Goal: Check status

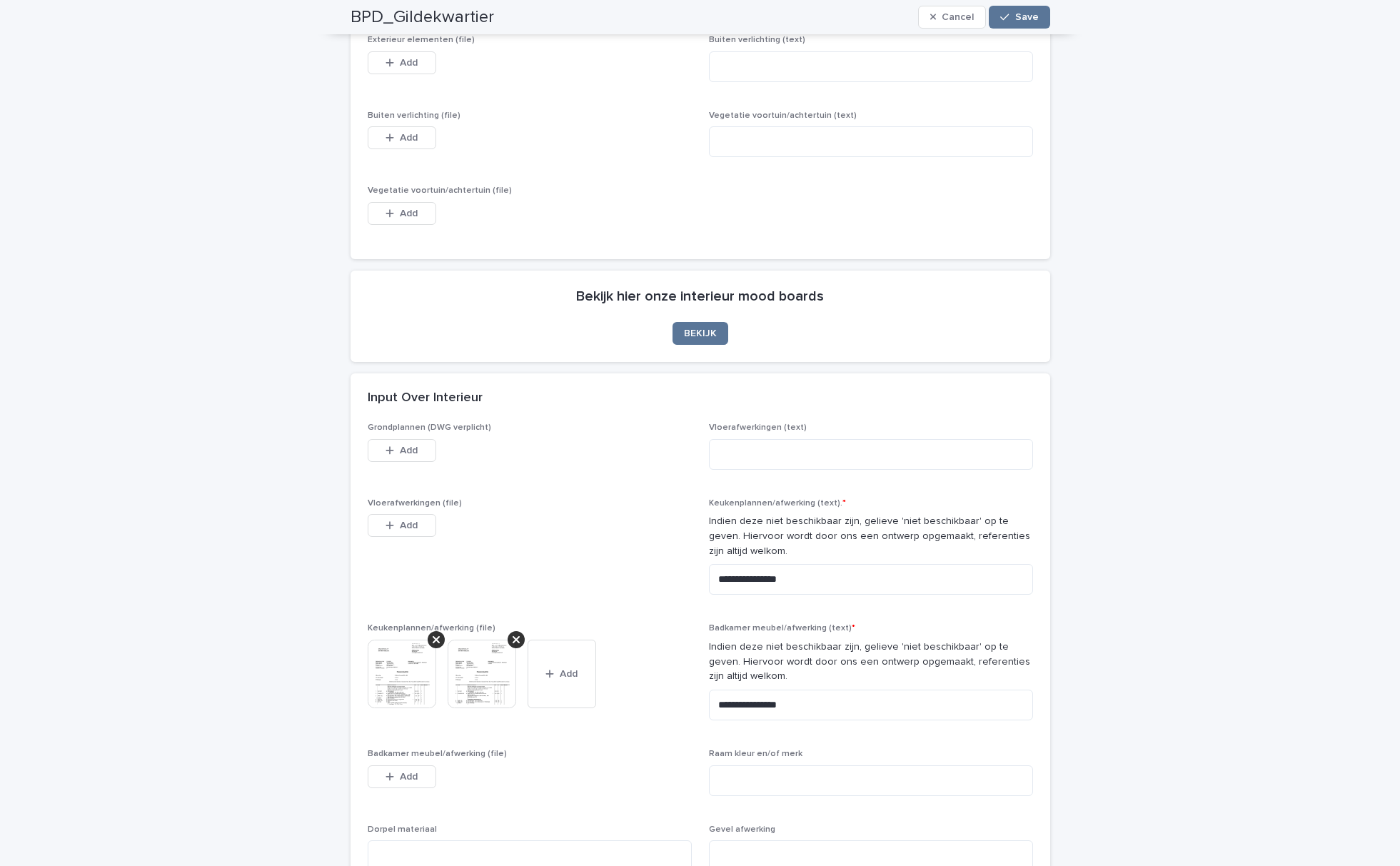
scroll to position [1199, 0]
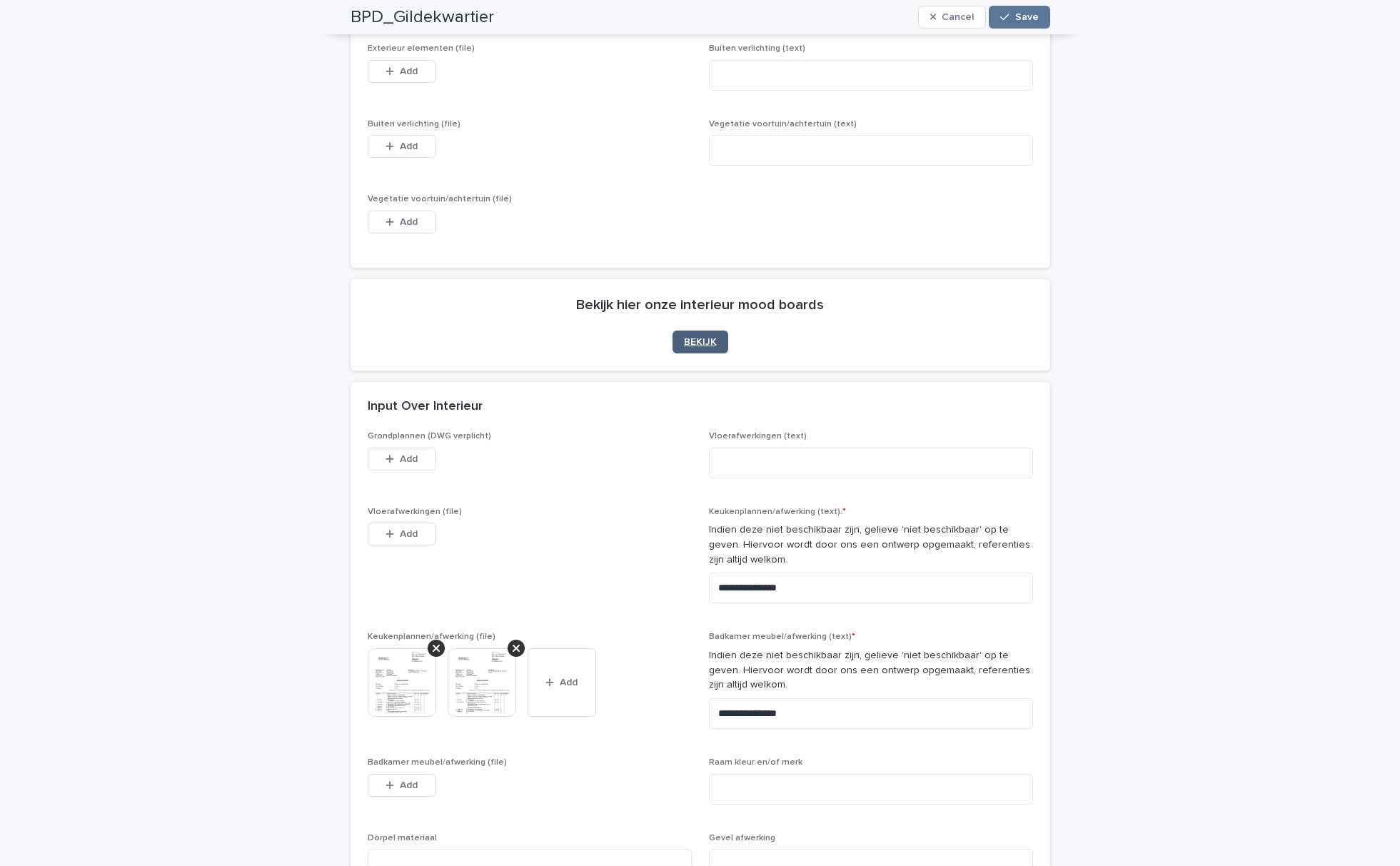
click at [695, 339] on span "BEKIJK" at bounding box center [700, 341] width 32 height 10
click at [697, 340] on span "BEKIJK" at bounding box center [700, 341] width 32 height 10
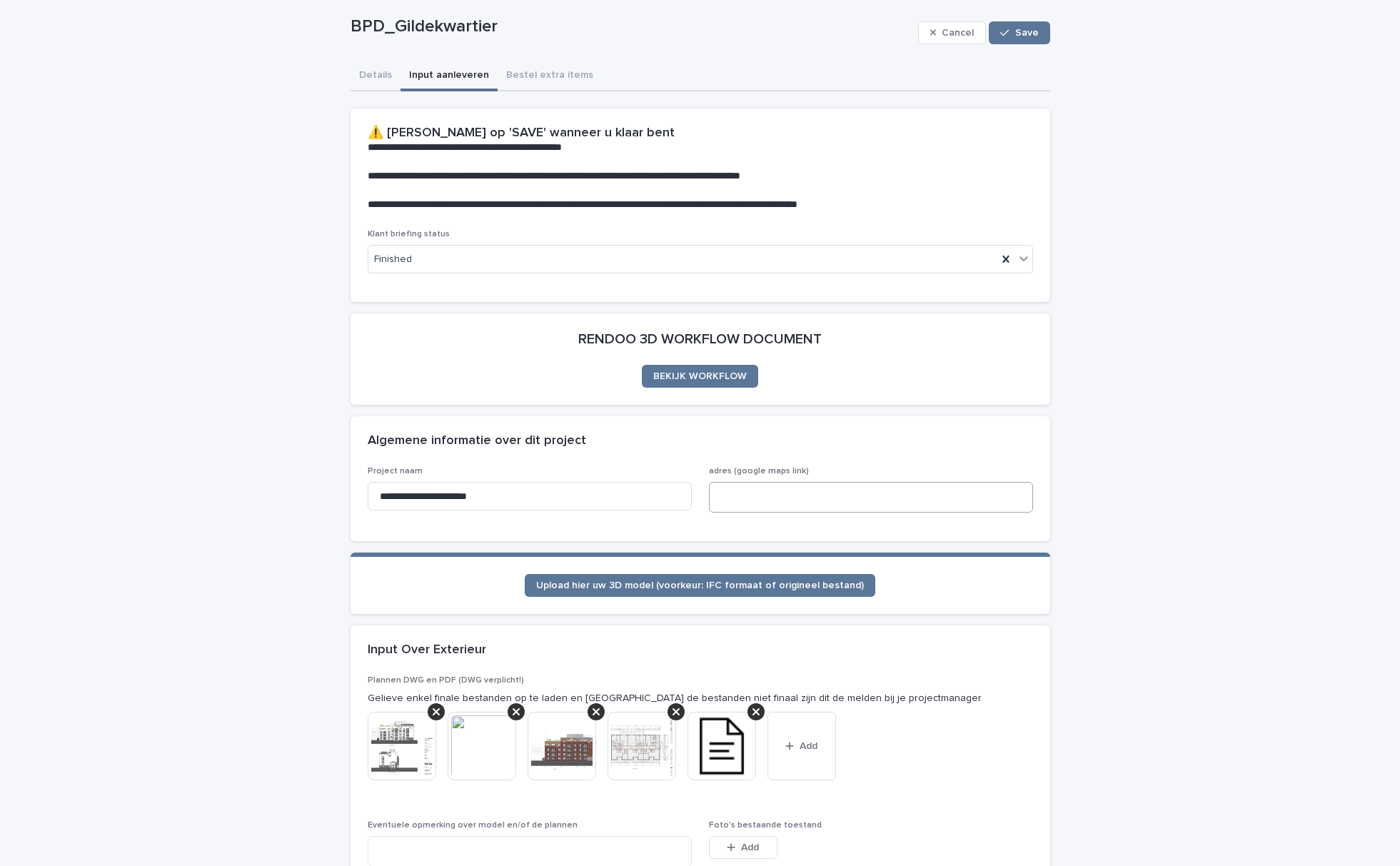
scroll to position [0, 0]
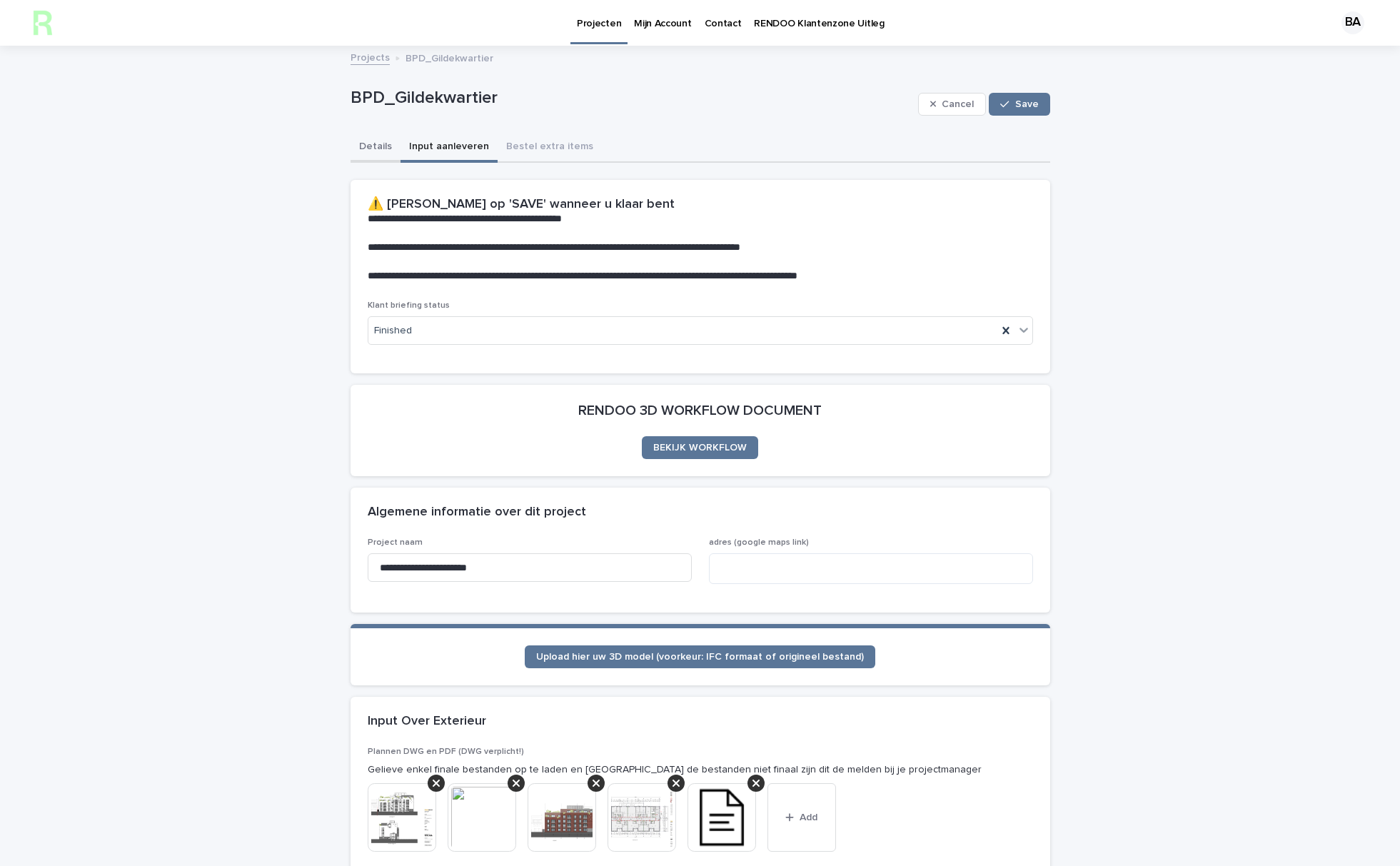
drag, startPoint x: 365, startPoint y: 147, endPoint x: 417, endPoint y: 135, distance: 53.4
click at [365, 144] on button "Details" at bounding box center [376, 147] width 50 height 30
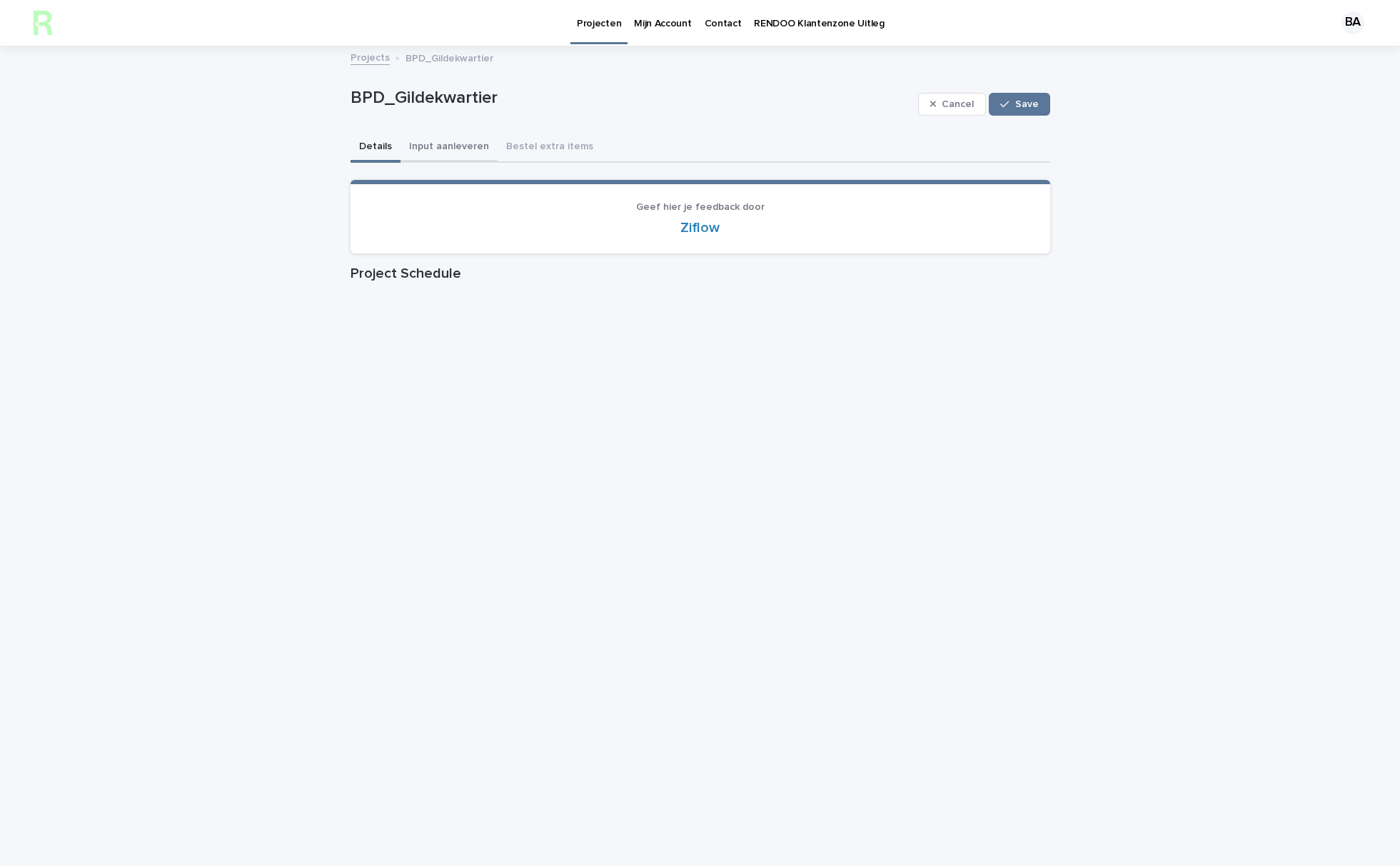
click at [428, 149] on button "Input aanleveren" at bounding box center [449, 147] width 97 height 30
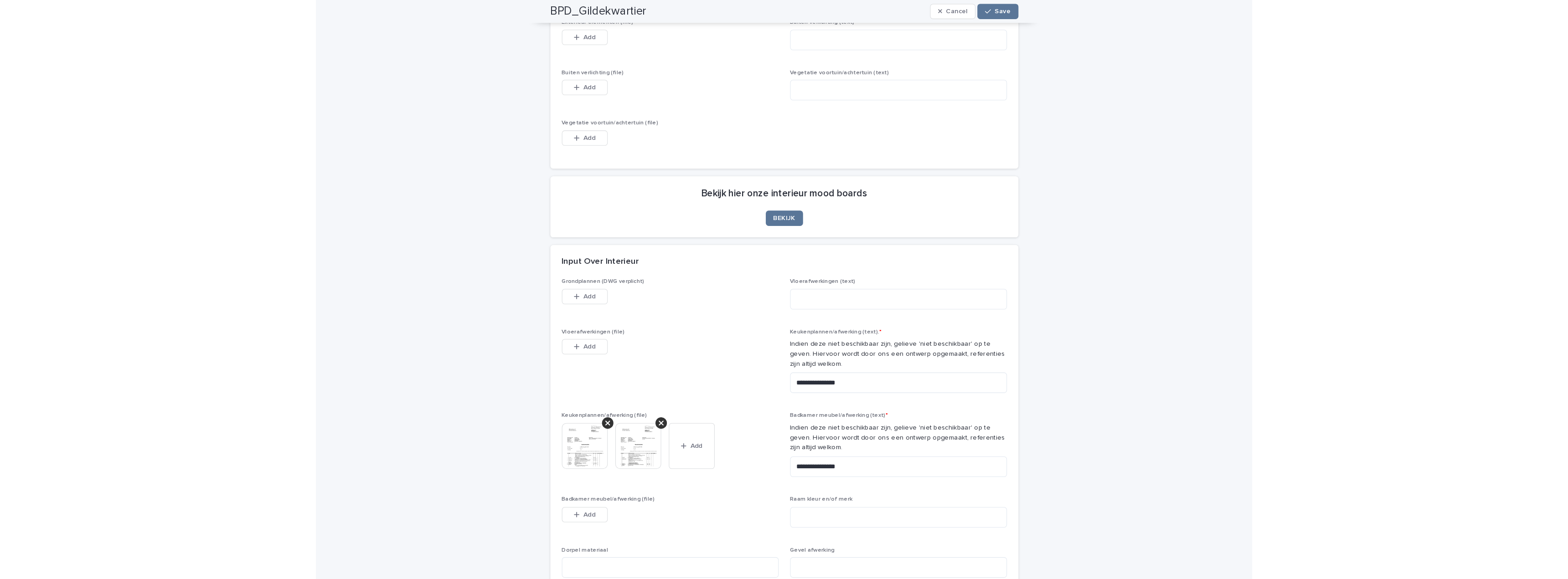
scroll to position [774, 0]
